Goal: Check status: Check status

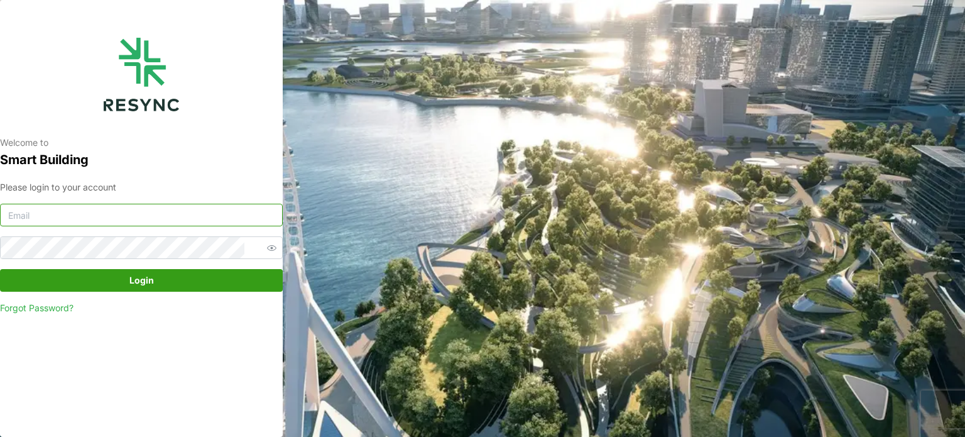
type input "[EMAIL_ADDRESS][DOMAIN_NAME]"
click at [166, 271] on span "Login" at bounding box center [141, 280] width 259 height 21
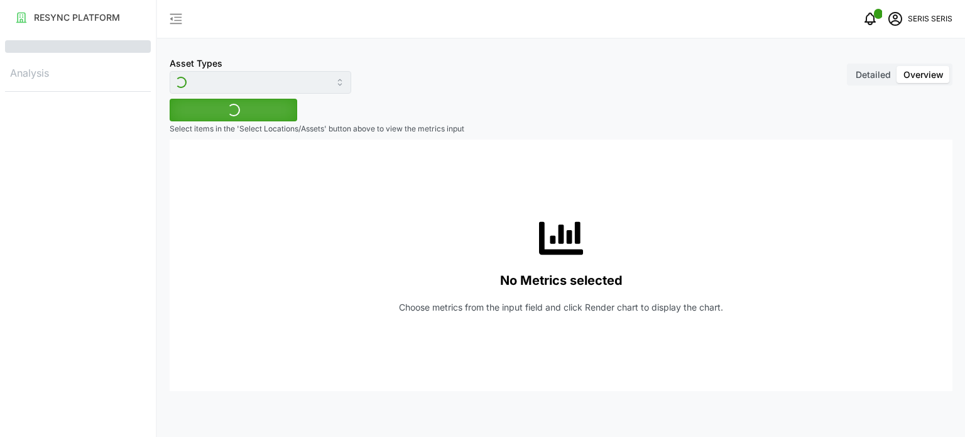
type input "Inverter"
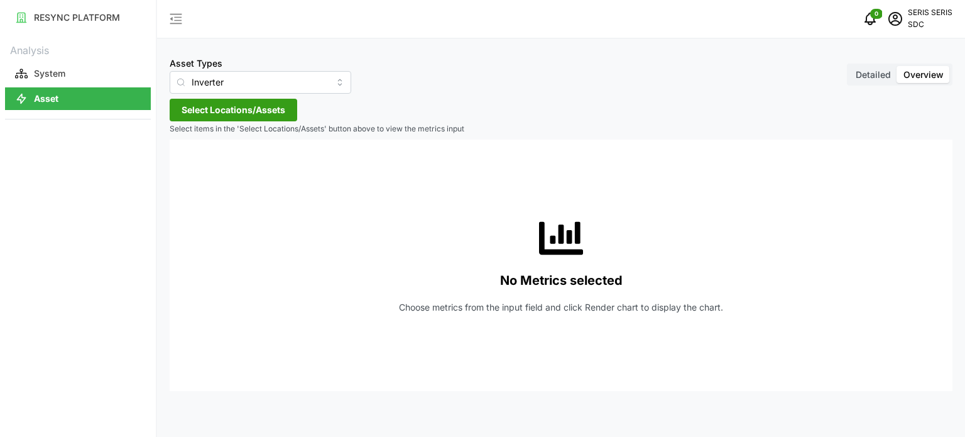
click at [267, 114] on span "Select Locations/Assets" at bounding box center [234, 109] width 104 height 21
click at [205, 163] on div "SDC-1" at bounding box center [257, 167] width 153 height 18
click at [202, 165] on span "Select SDC-1" at bounding box center [201, 167] width 8 height 8
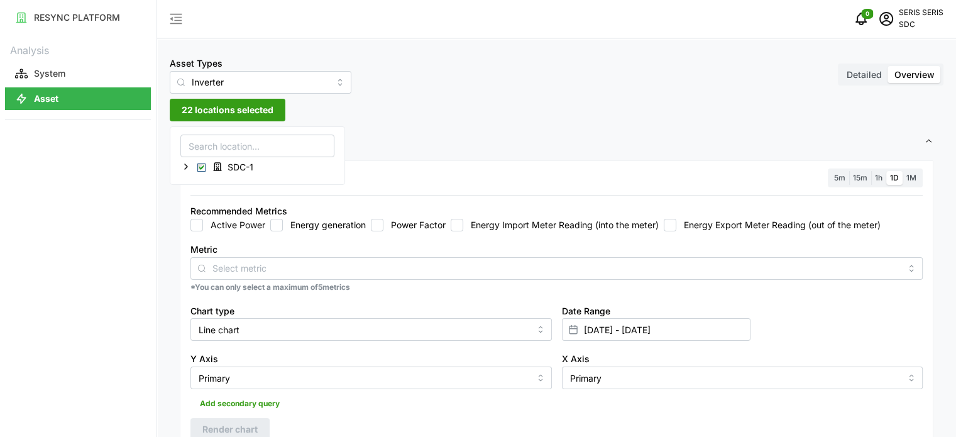
click at [284, 228] on label "Energy generation" at bounding box center [324, 225] width 83 height 13
click at [283, 228] on input "Energy generation" at bounding box center [276, 225] width 13 height 13
checkbox input "true"
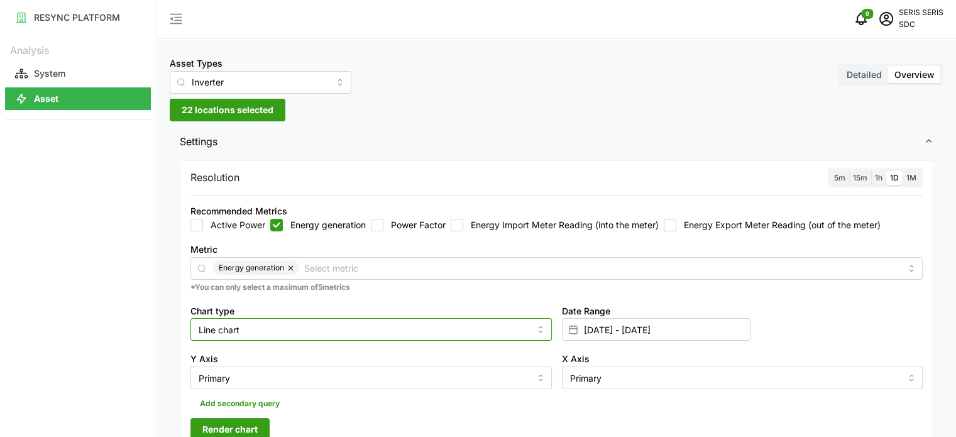
click at [423, 334] on input "Line chart" at bounding box center [370, 329] width 361 height 23
click at [380, 382] on div "Bar chart" at bounding box center [371, 380] width 355 height 21
type input "Bar chart"
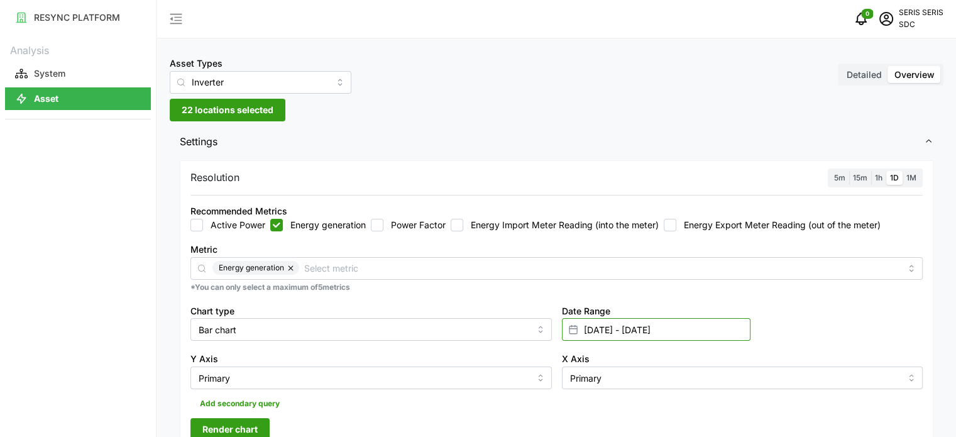
click at [637, 320] on input "[DATE] - [DATE]" at bounding box center [656, 329] width 188 height 23
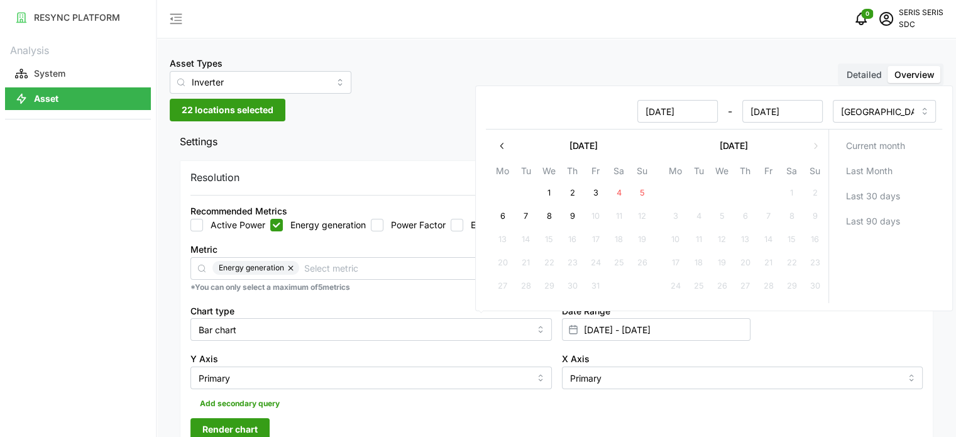
click at [549, 215] on button "8" at bounding box center [548, 216] width 23 height 23
type input "[DATE] - [DATE]"
type input "[DATE]"
click at [549, 215] on button "8" at bounding box center [548, 216] width 23 height 23
type input "[DATE] - [DATE]"
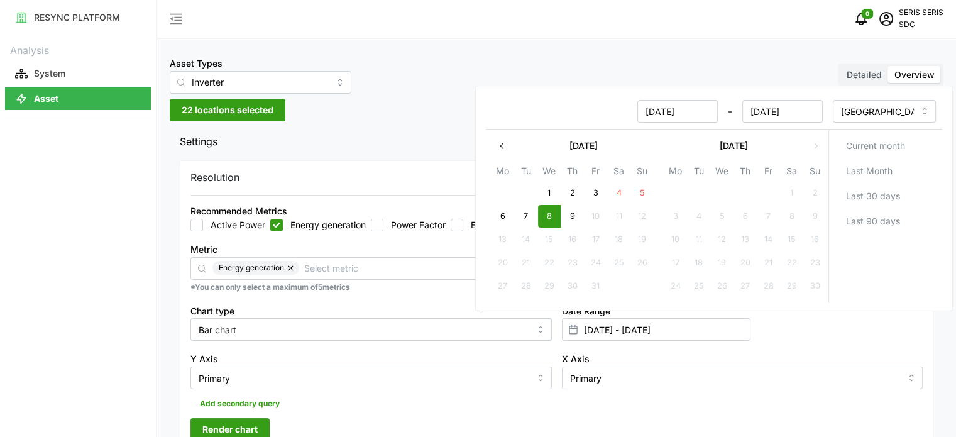
type input "[DATE]"
click at [253, 419] on span "Render chart" at bounding box center [229, 428] width 55 height 21
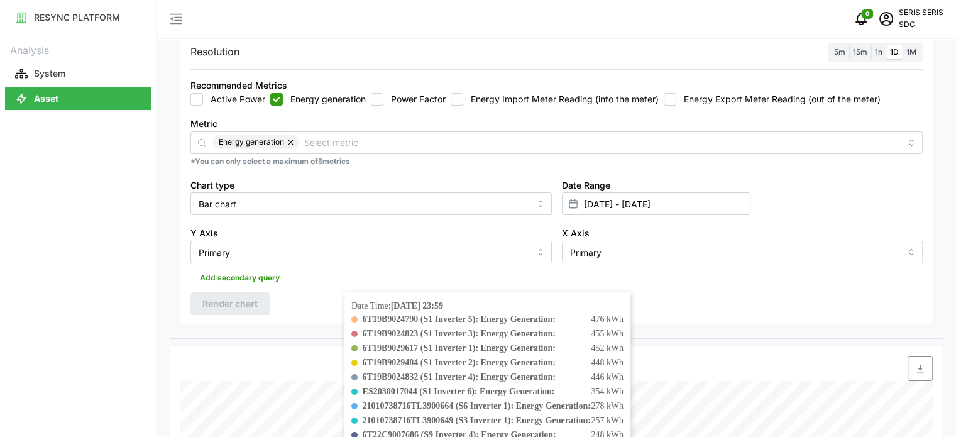
scroll to position [403, 0]
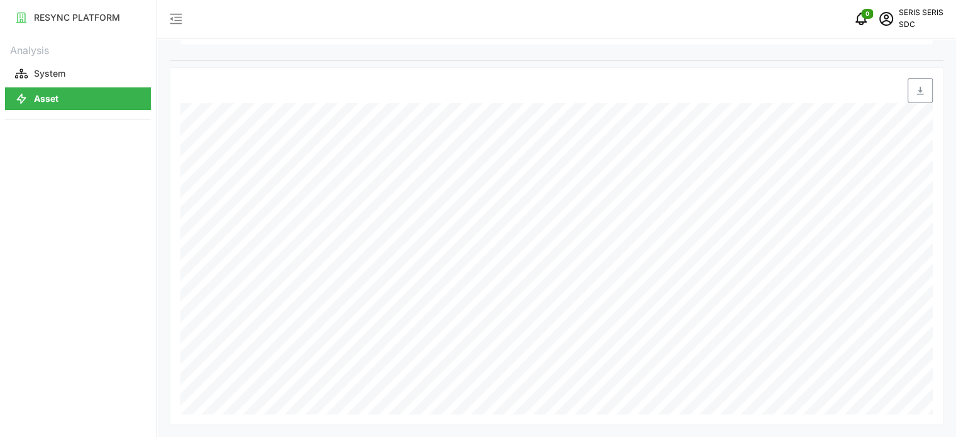
drag, startPoint x: 921, startPoint y: 89, endPoint x: 900, endPoint y: 99, distance: 23.3
click at [921, 89] on icon "button" at bounding box center [920, 90] width 10 height 10
